Goal: Task Accomplishment & Management: Use online tool/utility

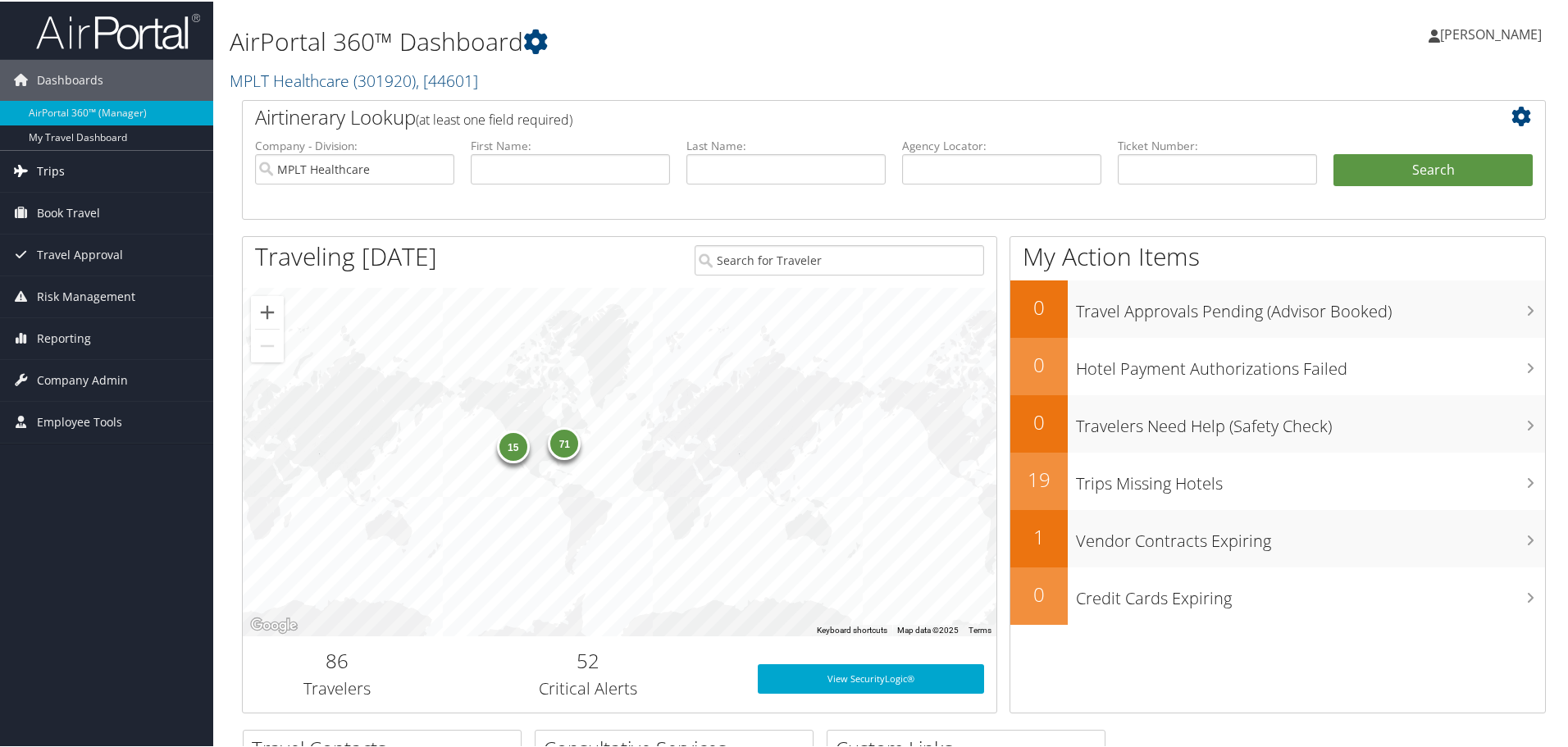
click at [48, 177] on span "Trips" at bounding box center [51, 169] width 28 height 41
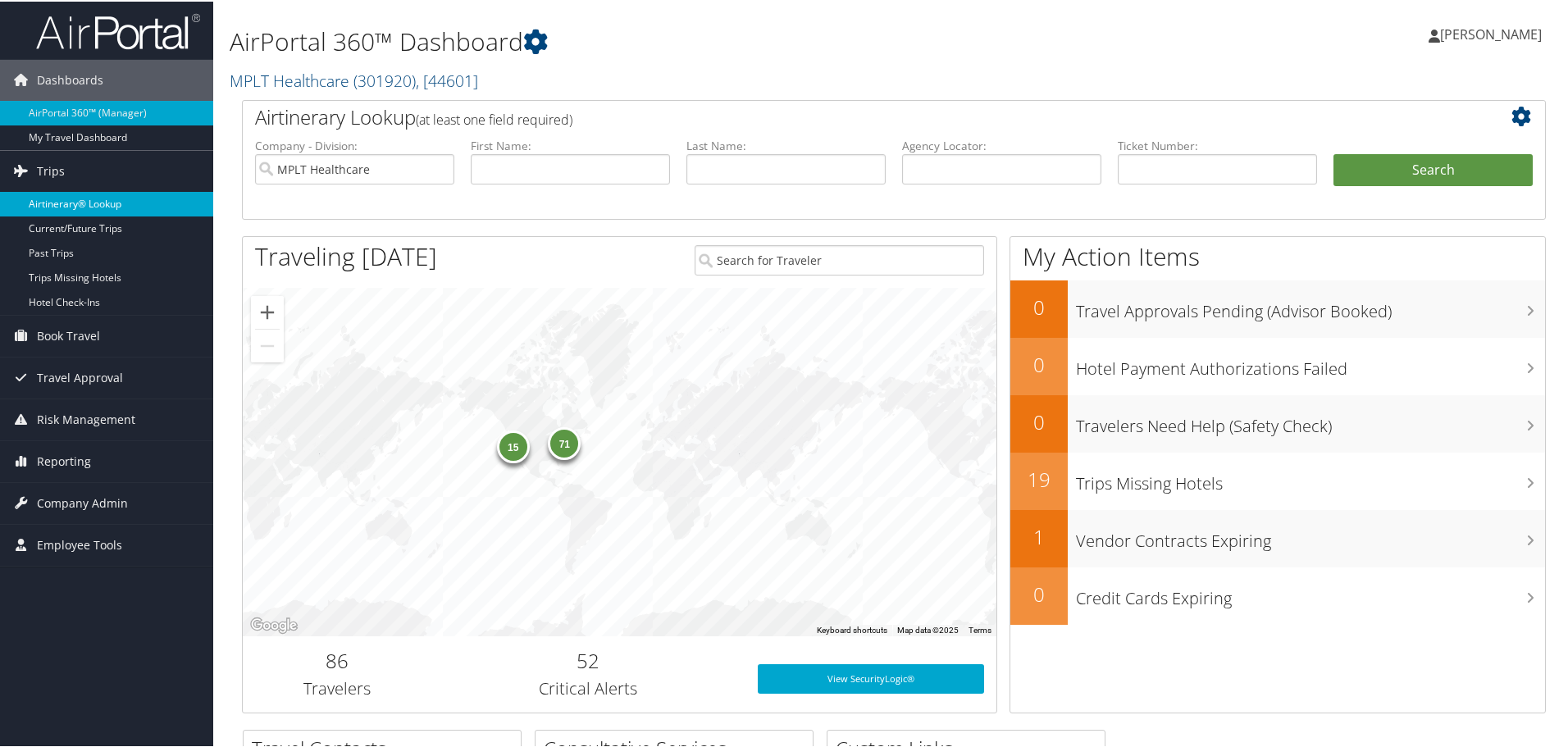
click at [98, 203] on link "Airtinerary® Lookup" at bounding box center [107, 203] width 213 height 25
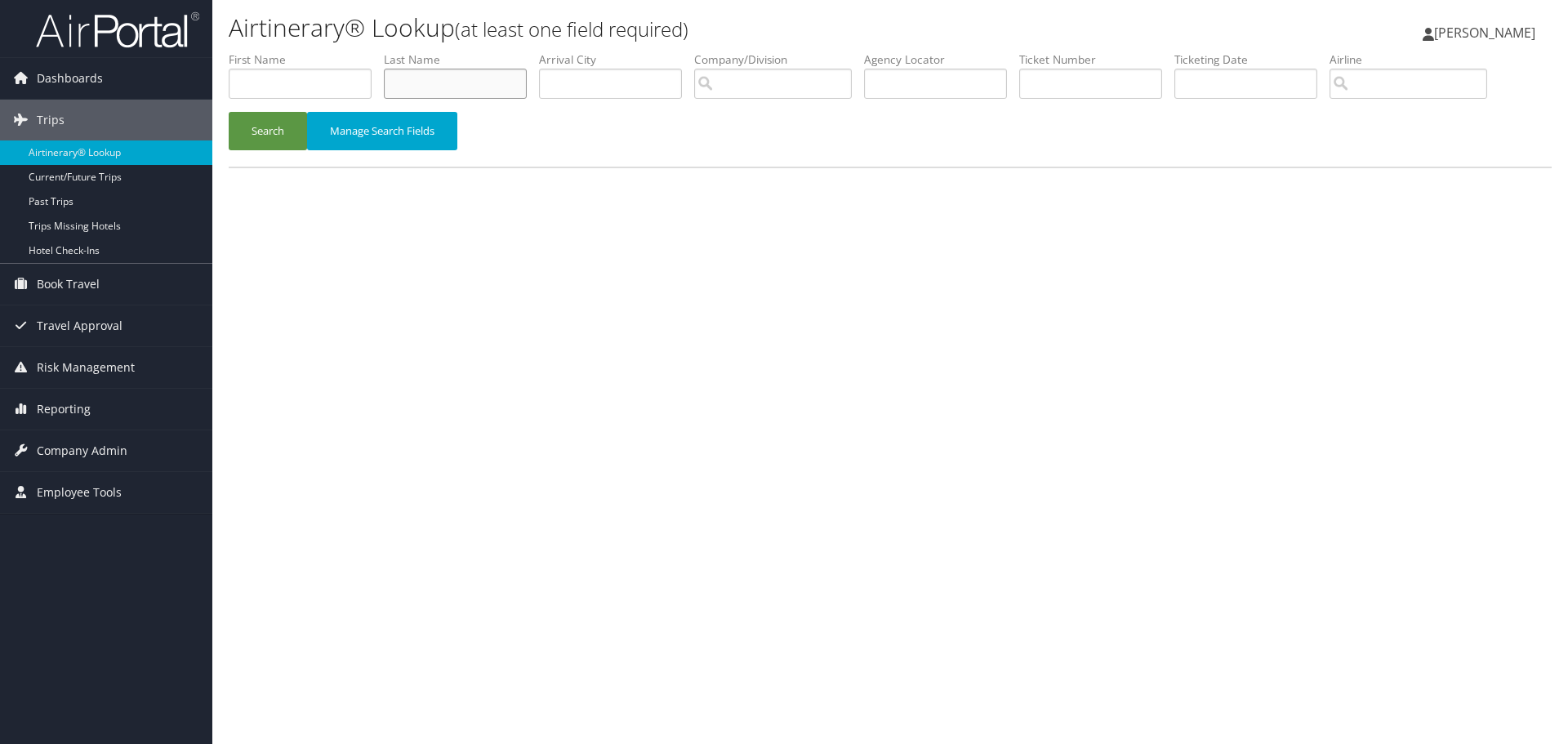
click at [470, 76] on input "text" at bounding box center [455, 83] width 143 height 30
type input "afari"
click at [249, 148] on button "Search" at bounding box center [267, 131] width 78 height 39
